Goal: Information Seeking & Learning: Learn about a topic

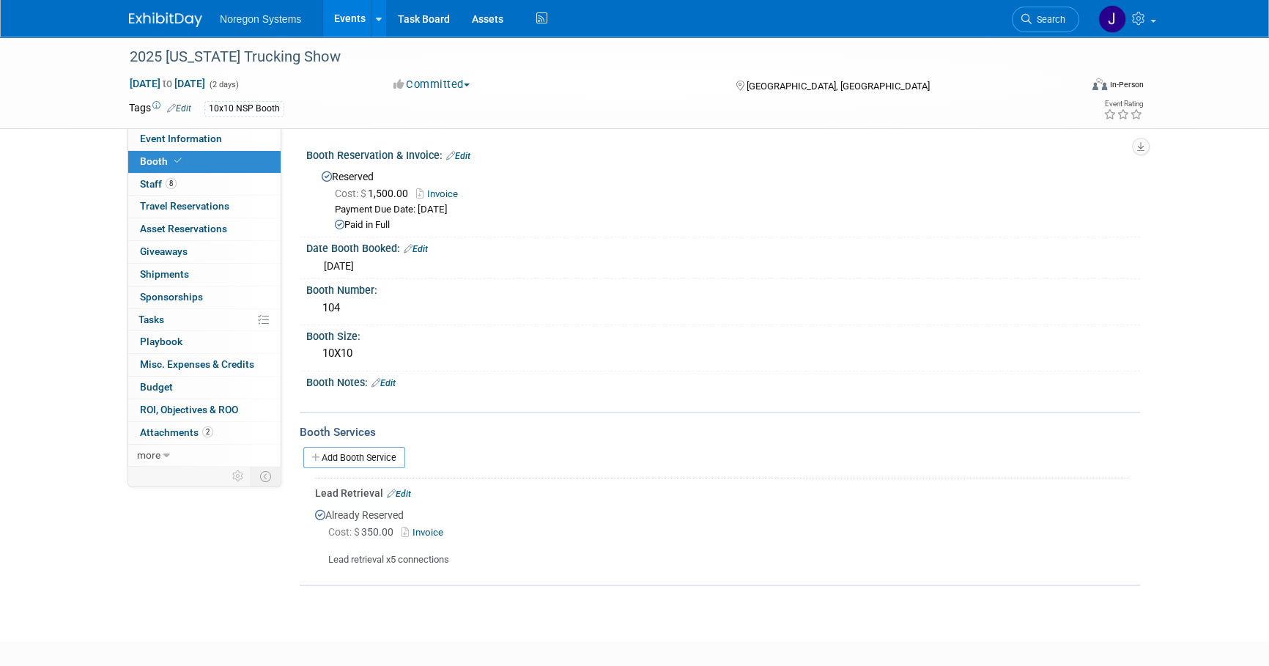
click at [155, 10] on link at bounding box center [174, 13] width 91 height 12
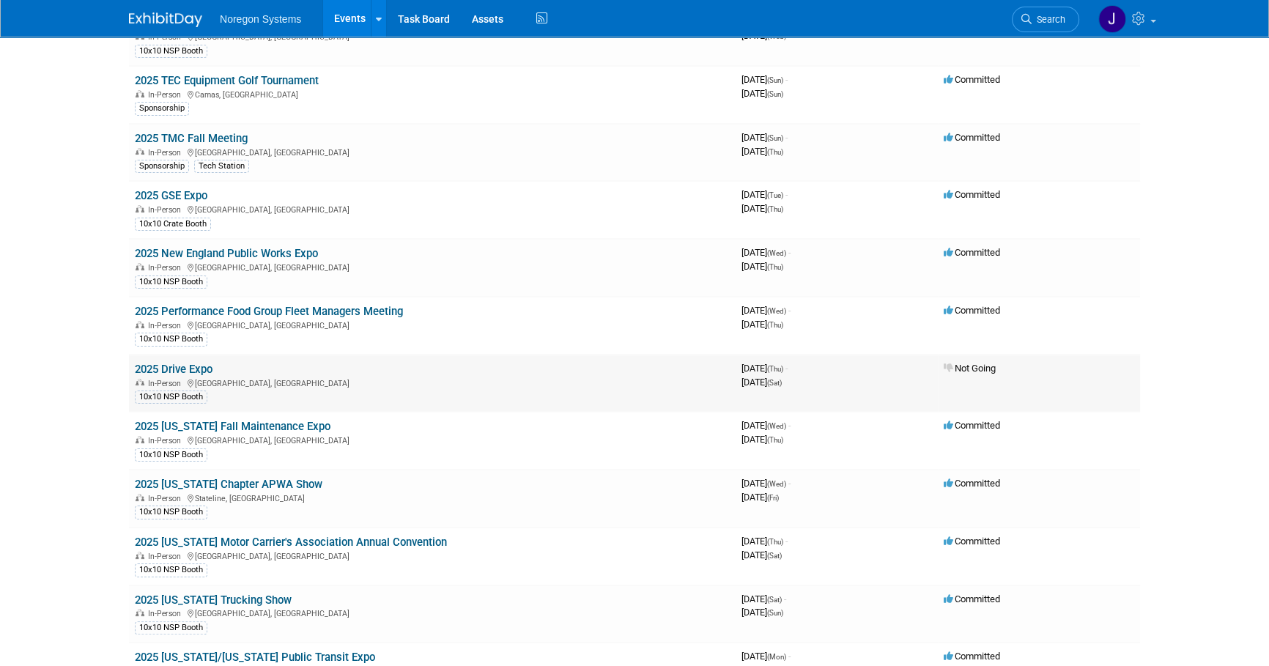
scroll to position [333, 0]
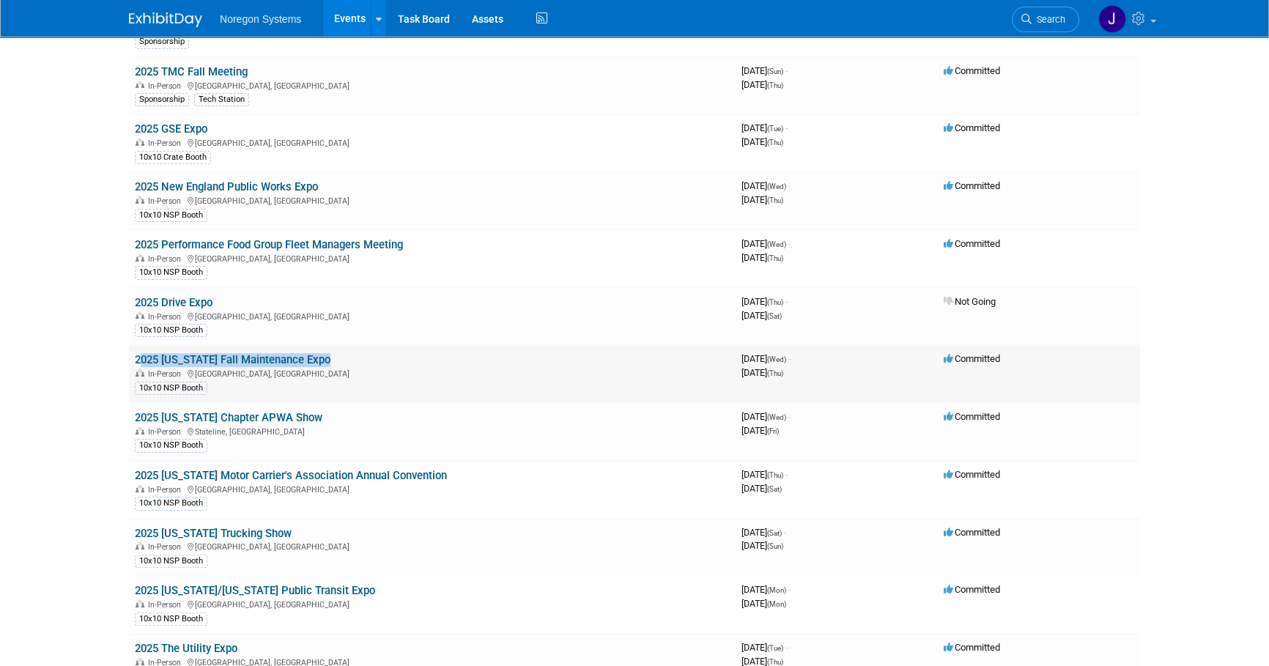
drag, startPoint x: 336, startPoint y: 358, endPoint x: 136, endPoint y: 362, distance: 200.8
click at [136, 362] on td "2025 [US_STATE] Fall Maintenance Expo In-Person [GEOGRAPHIC_DATA], [GEOGRAPHIC_…" at bounding box center [432, 374] width 607 height 58
copy link "2025 [US_STATE] Fall Maintenance Expo"
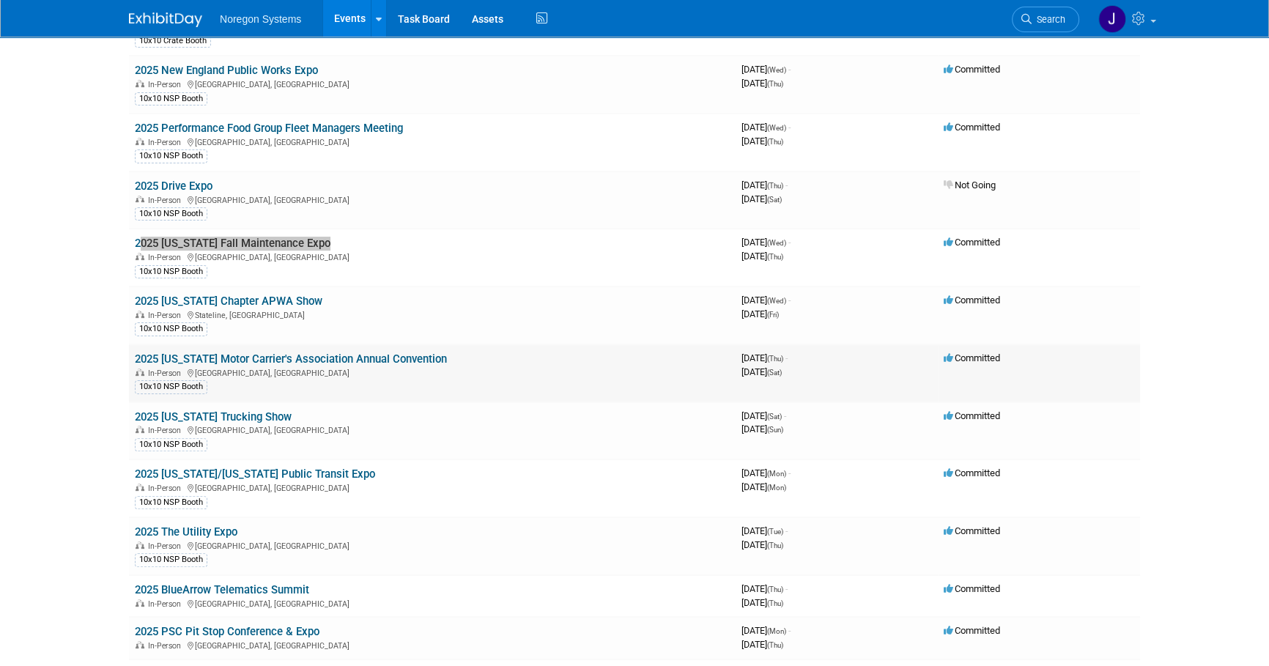
scroll to position [466, 0]
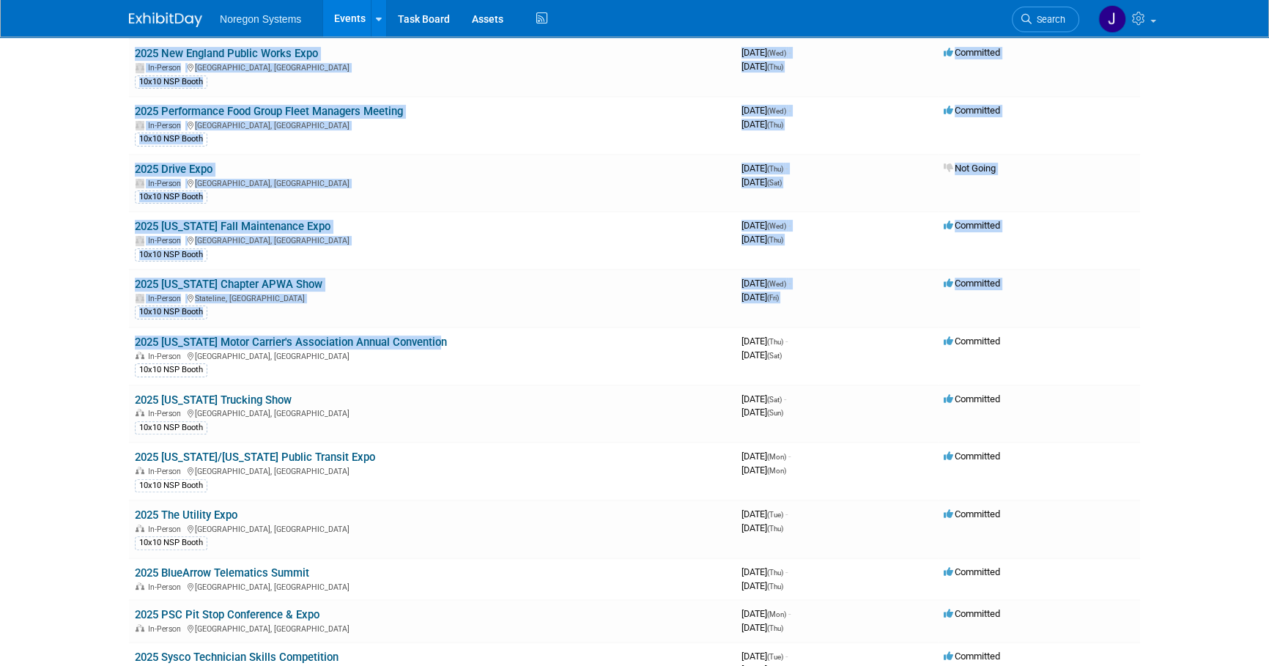
drag, startPoint x: 450, startPoint y: 341, endPoint x: 128, endPoint y: 338, distance: 322.5
click at [461, 334] on td "2025 [US_STATE] Motor Carrier's Association Annual Convention In-Person [GEOGRA…" at bounding box center [432, 357] width 607 height 58
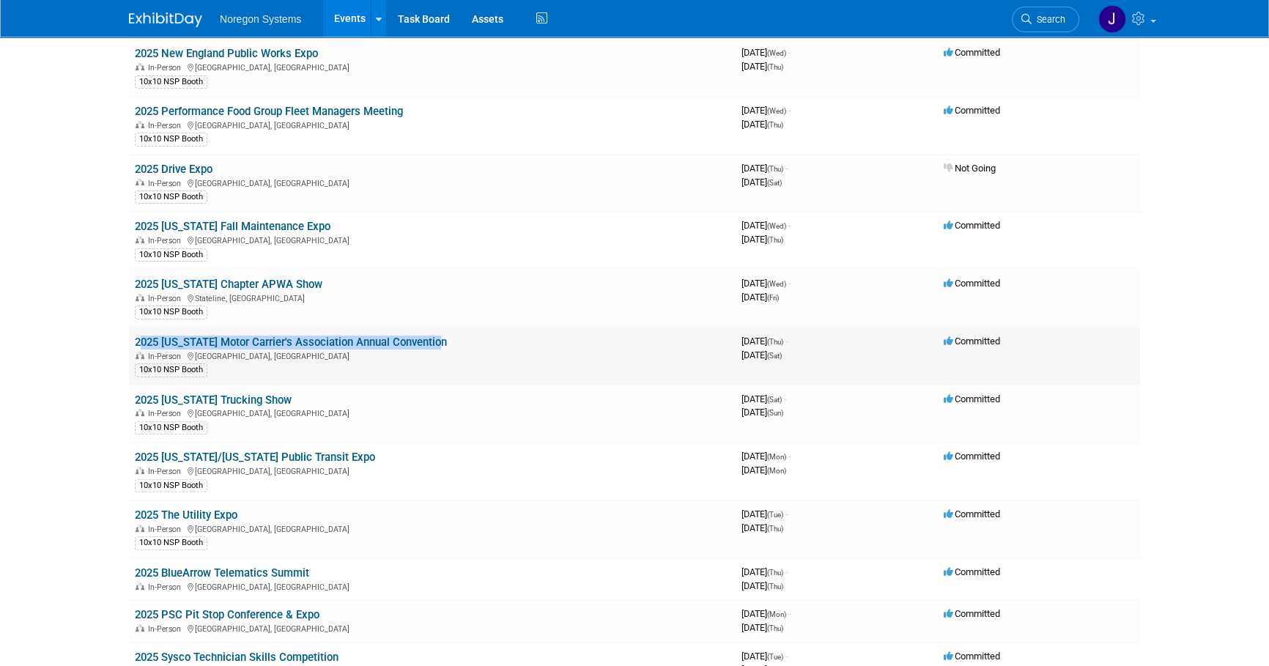
drag, startPoint x: 462, startPoint y: 342, endPoint x: 135, endPoint y: 337, distance: 327.6
click at [135, 337] on td "2025 [US_STATE] Motor Carrier's Association Annual Convention In-Person [GEOGRA…" at bounding box center [432, 357] width 607 height 58
copy link "2025 [US_STATE] Motor Carrier's Association Annual Convention"
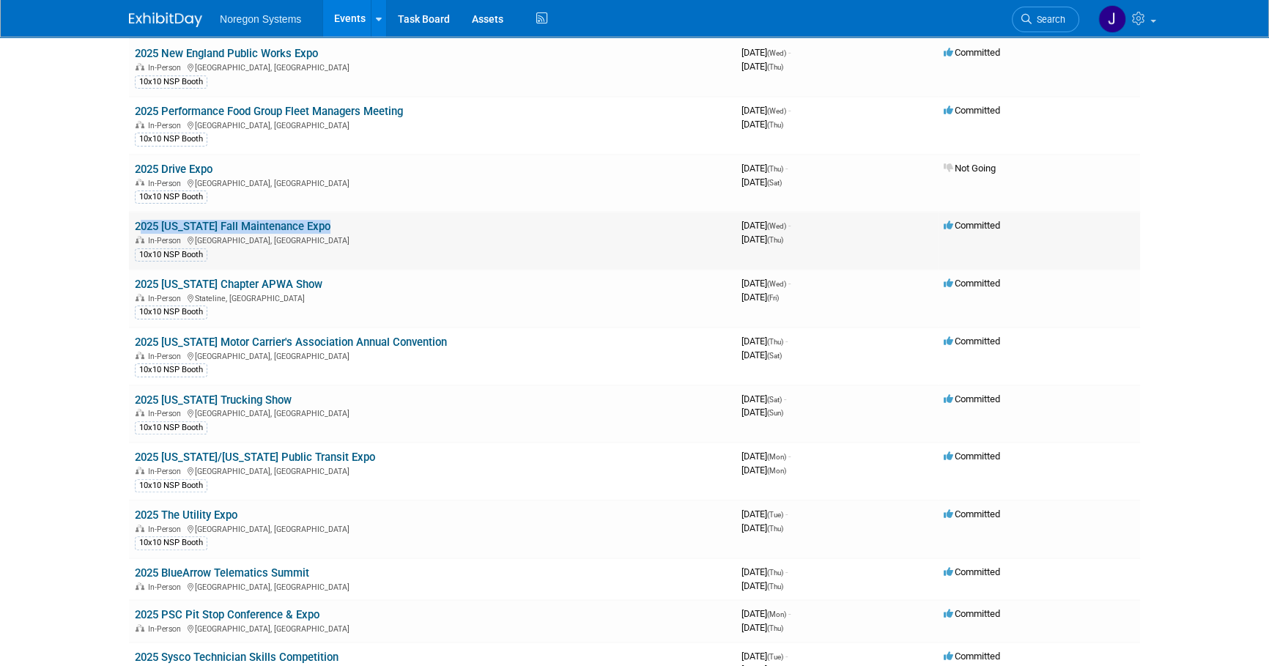
drag, startPoint x: 336, startPoint y: 224, endPoint x: 136, endPoint y: 226, distance: 199.3
click at [136, 226] on td "2025 [US_STATE] Fall Maintenance Expo In-Person [GEOGRAPHIC_DATA], [GEOGRAPHIC_…" at bounding box center [432, 241] width 607 height 58
copy link "2025 [US_STATE] Fall Maintenance Expo"
click at [341, 234] on div "In-Person [GEOGRAPHIC_DATA], [GEOGRAPHIC_DATA]" at bounding box center [432, 240] width 595 height 12
drag, startPoint x: 340, startPoint y: 226, endPoint x: 133, endPoint y: 221, distance: 206.7
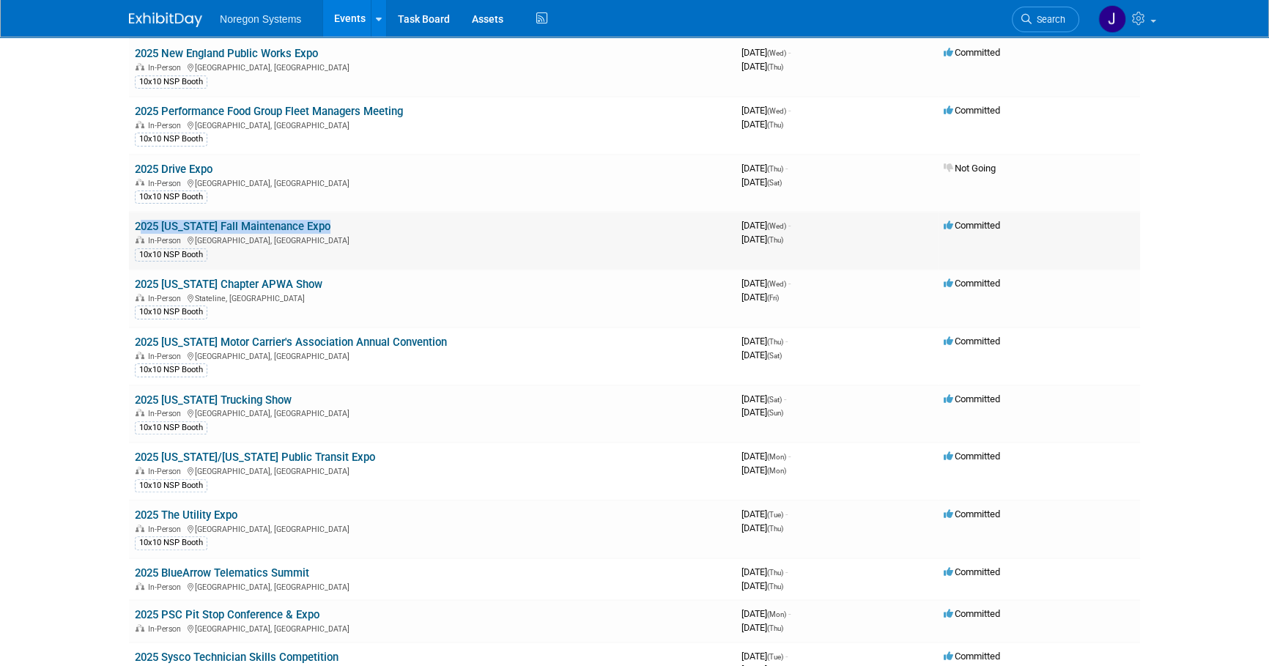
click at [133, 221] on td "2025 [US_STATE] Fall Maintenance Expo In-Person [GEOGRAPHIC_DATA], [GEOGRAPHIC_…" at bounding box center [432, 241] width 607 height 58
click at [437, 350] on div "In-Person [GEOGRAPHIC_DATA], [GEOGRAPHIC_DATA]" at bounding box center [432, 356] width 595 height 12
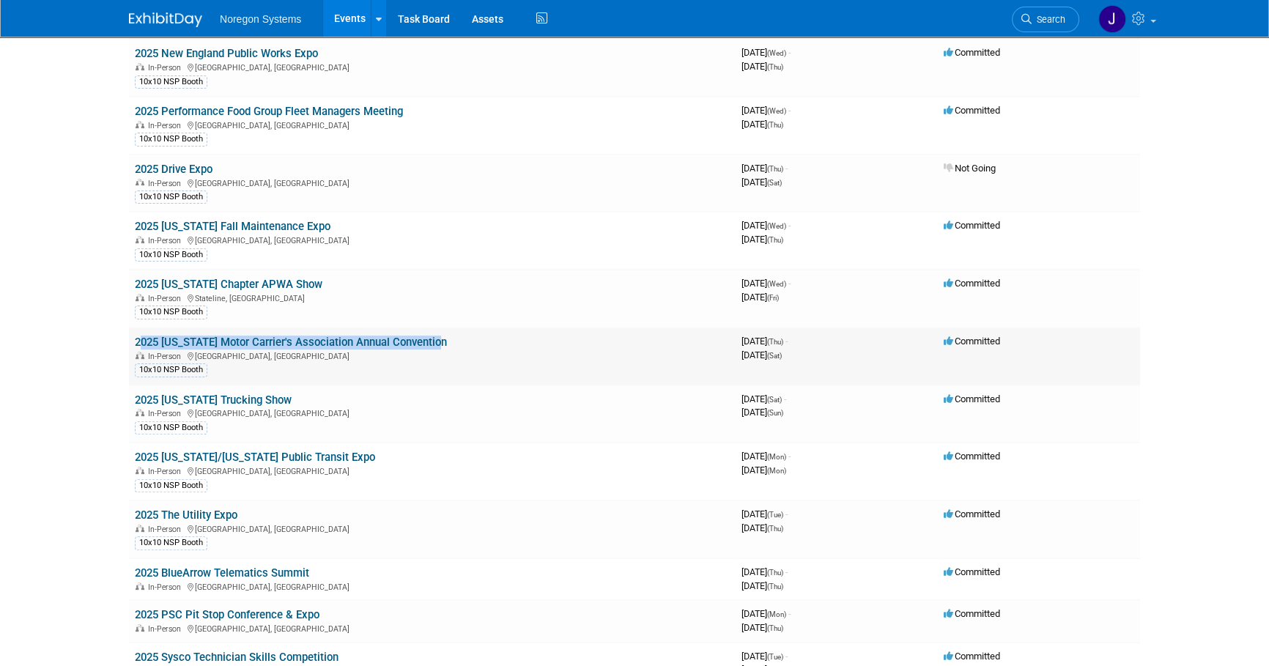
drag, startPoint x: 451, startPoint y: 340, endPoint x: 136, endPoint y: 332, distance: 315.2
click at [136, 332] on td "2025 [US_STATE] Motor Carrier's Association Annual Convention In-Person [GEOGRA…" at bounding box center [432, 357] width 607 height 58
copy link "2025 [US_STATE] Motor Carrier's Association Annual Convention"
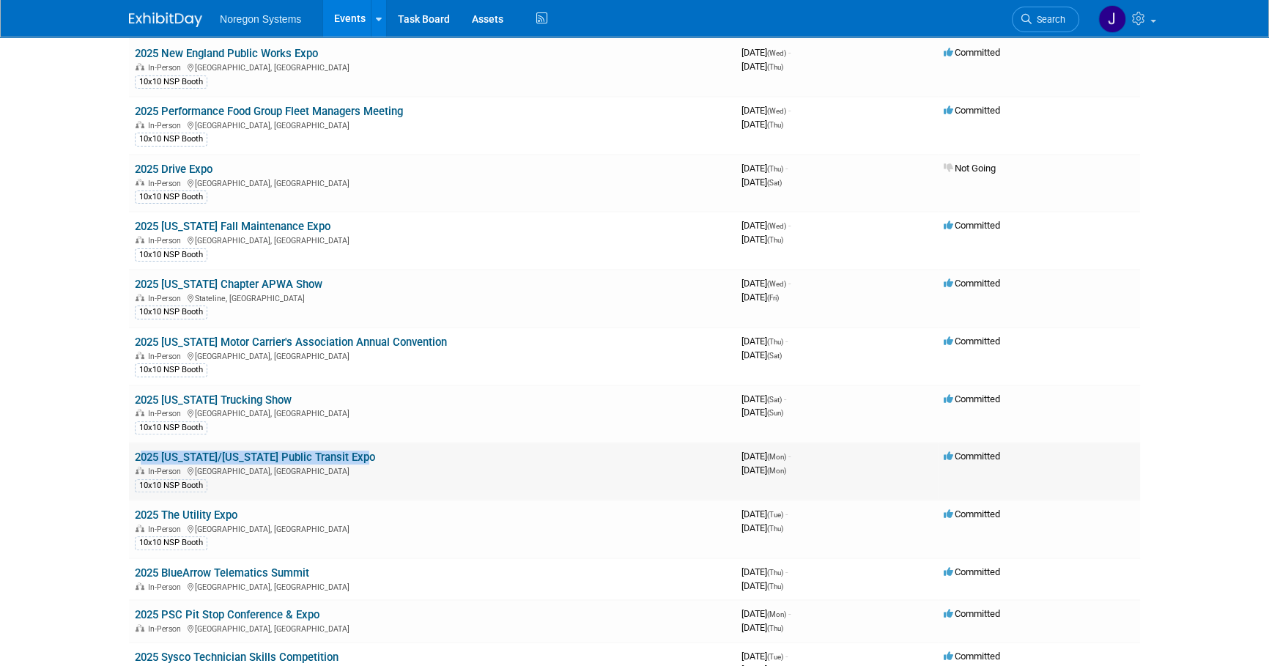
drag, startPoint x: 374, startPoint y: 454, endPoint x: 133, endPoint y: 447, distance: 241.2
click at [133, 447] on td "2025 [US_STATE]/[US_STATE] Public Transit Expo In-Person [GEOGRAPHIC_DATA], [GE…" at bounding box center [432, 472] width 607 height 58
copy link "2025 [US_STATE]/[US_STATE] Public Transit Expo"
drag, startPoint x: 289, startPoint y: 396, endPoint x: 129, endPoint y: 396, distance: 160.5
click at [129, 396] on td "2025 [US_STATE] Trucking Show In-Person [GEOGRAPHIC_DATA], [GEOGRAPHIC_DATA] 10…" at bounding box center [432, 414] width 607 height 58
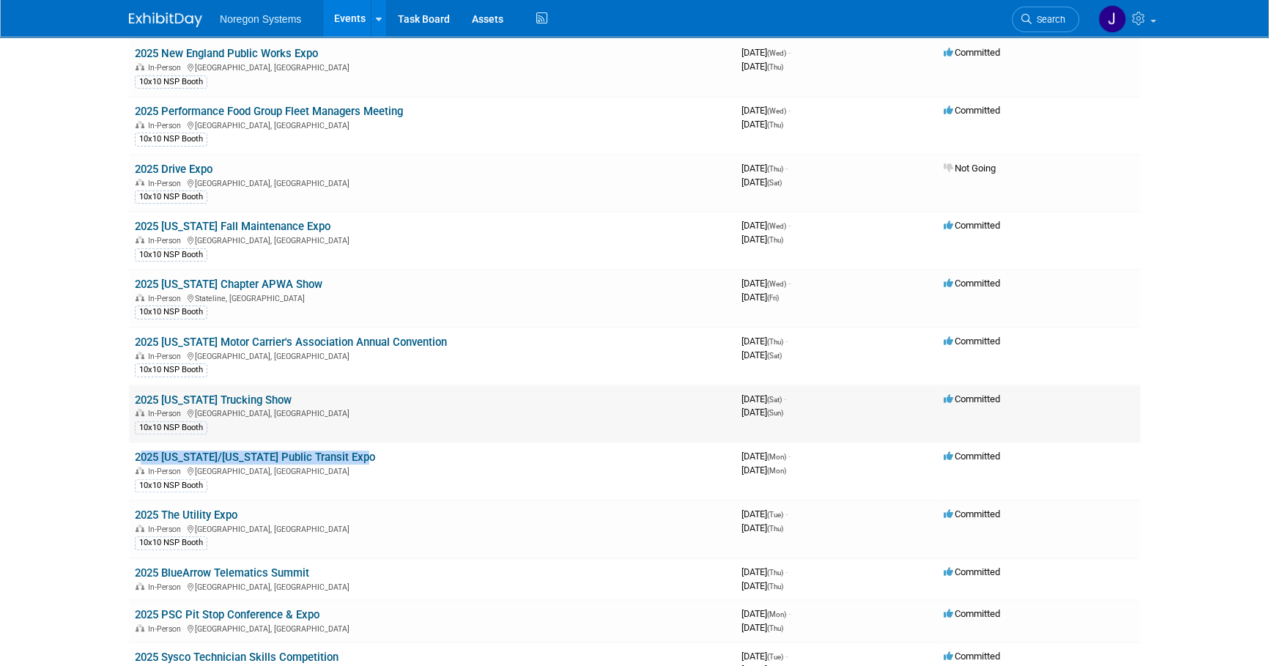
copy link "2025 [US_STATE] Trucking Show"
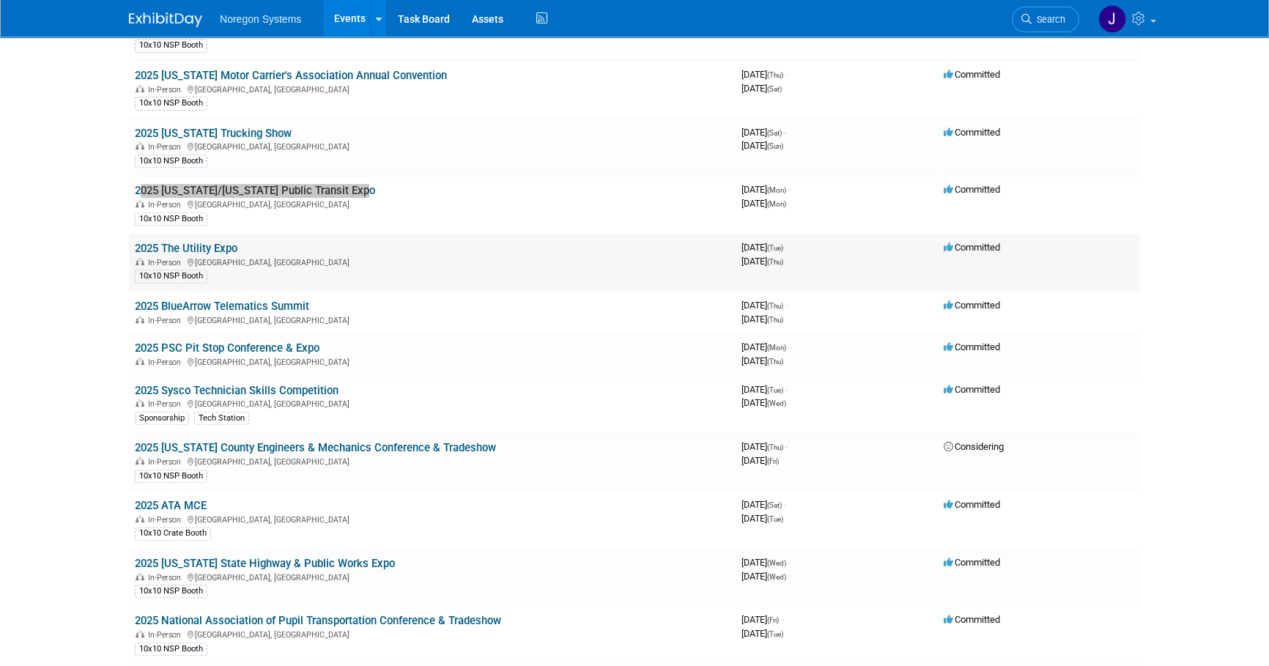
scroll to position [799, 0]
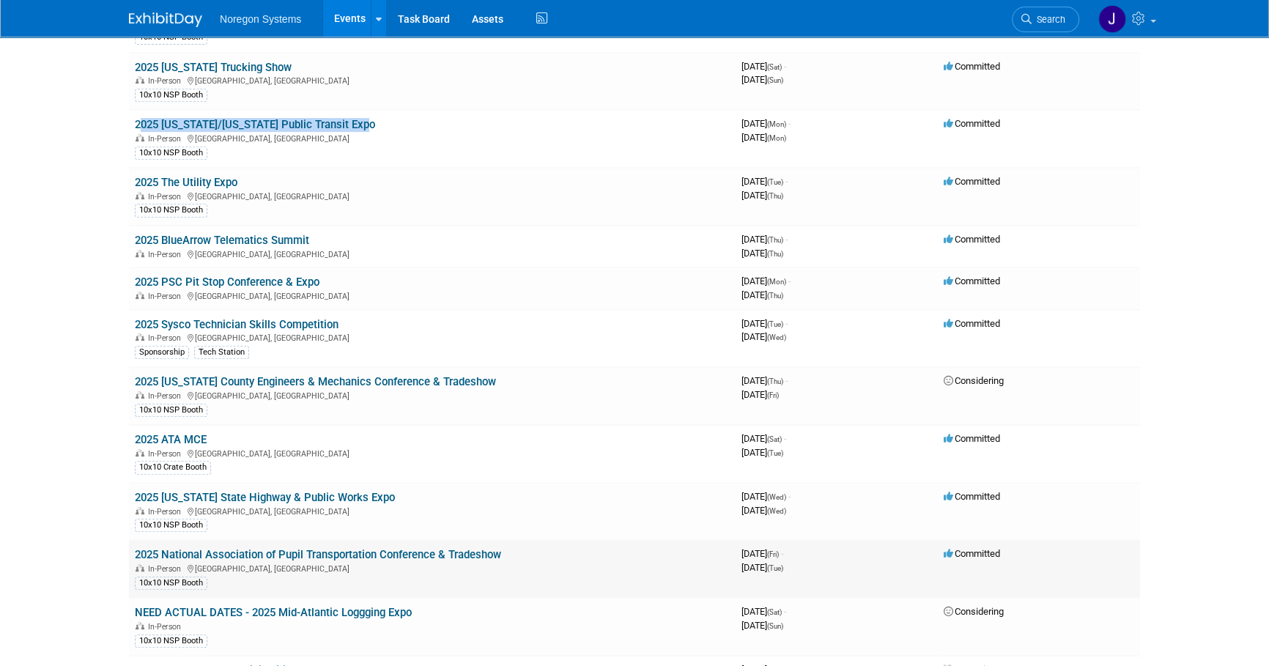
drag, startPoint x: 511, startPoint y: 547, endPoint x: 132, endPoint y: 546, distance: 378.9
click at [132, 546] on td "2025 National Association of Pupil Transportation Conference & Tradeshow In-Per…" at bounding box center [432, 569] width 607 height 58
copy link "2025 National Association of Pupil Transportation Conference & Tradeshow"
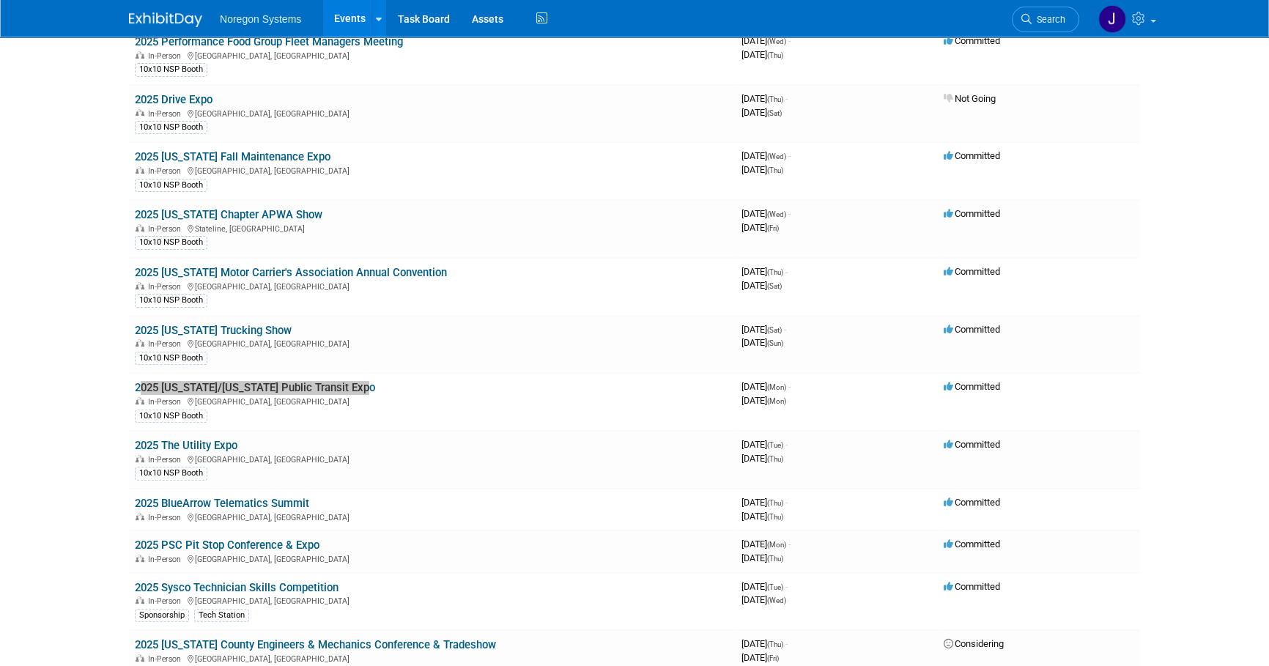
scroll to position [533, 0]
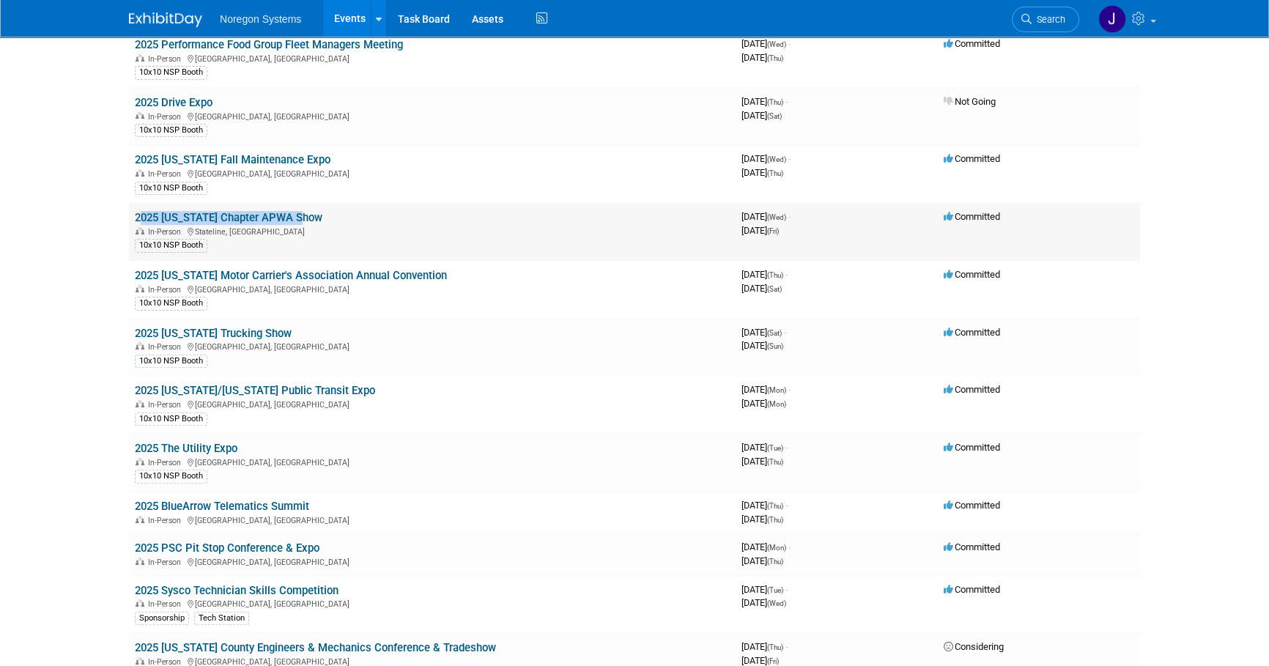
drag, startPoint x: 309, startPoint y: 213, endPoint x: 137, endPoint y: 215, distance: 171.5
click at [137, 215] on td "2025 [US_STATE] Chapter APWA Show In-Person Stateline, [GEOGRAPHIC_DATA] 10x10 …" at bounding box center [432, 232] width 607 height 58
copy link "2025 [US_STATE] Chapter APWA Show"
